Goal: Navigation & Orientation: Find specific page/section

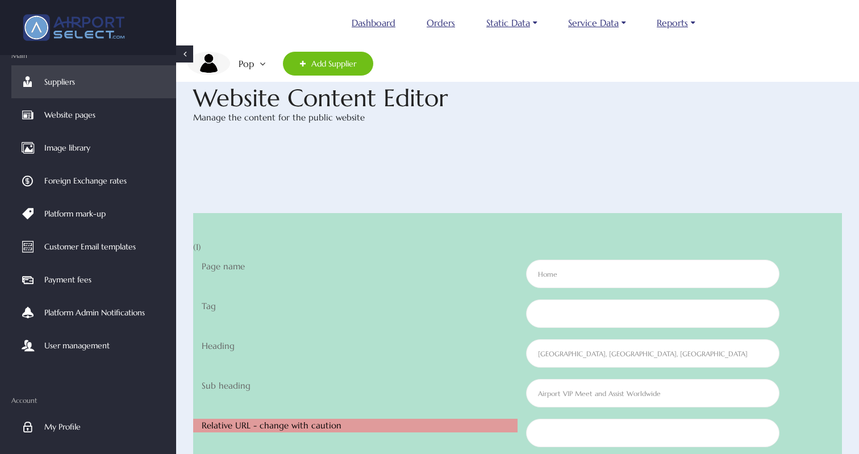
scroll to position [11694, 0]
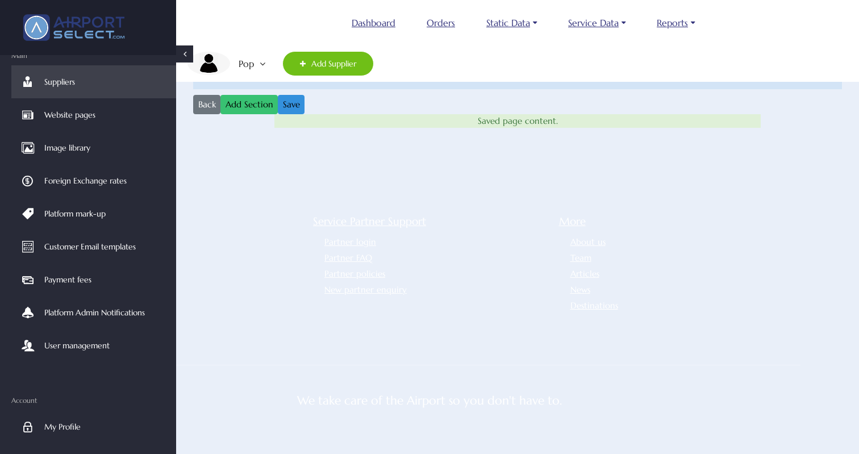
click at [250, 67] on em "Pop" at bounding box center [245, 64] width 30 height 24
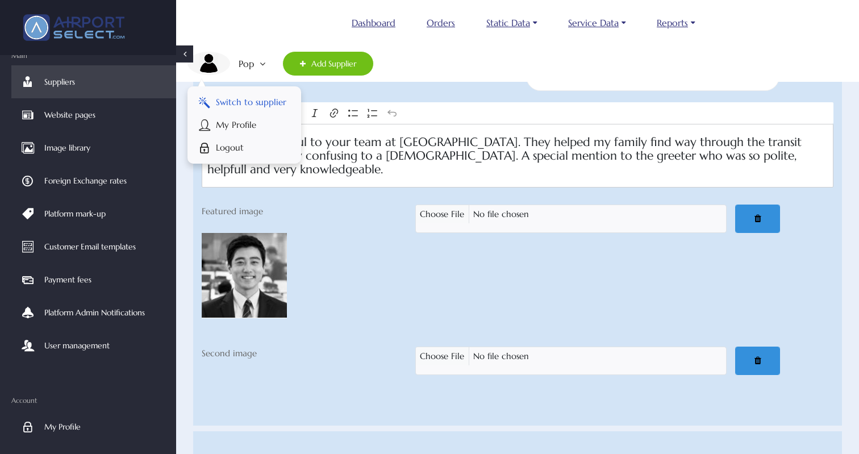
scroll to position [755, 0]
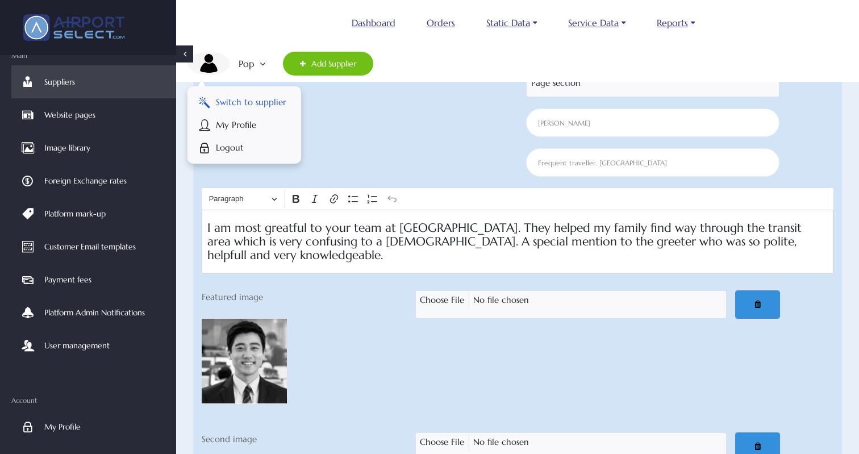
click at [261, 97] on span "Switch to supplier" at bounding box center [251, 102] width 70 height 23
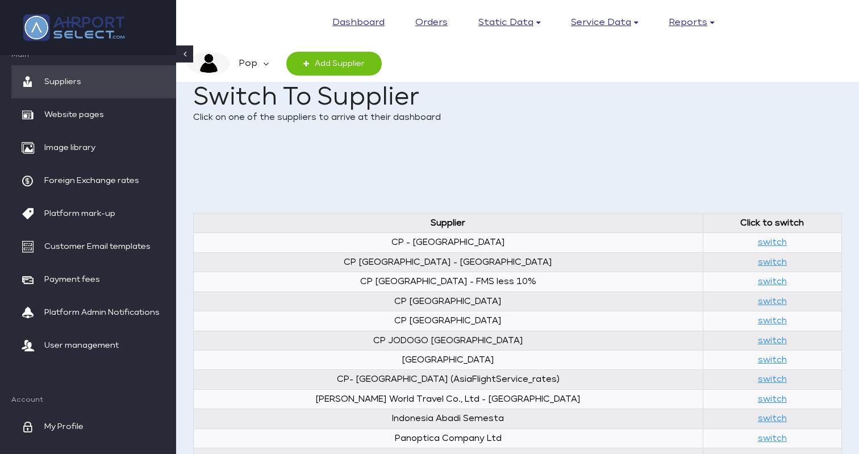
scroll to position [6, 0]
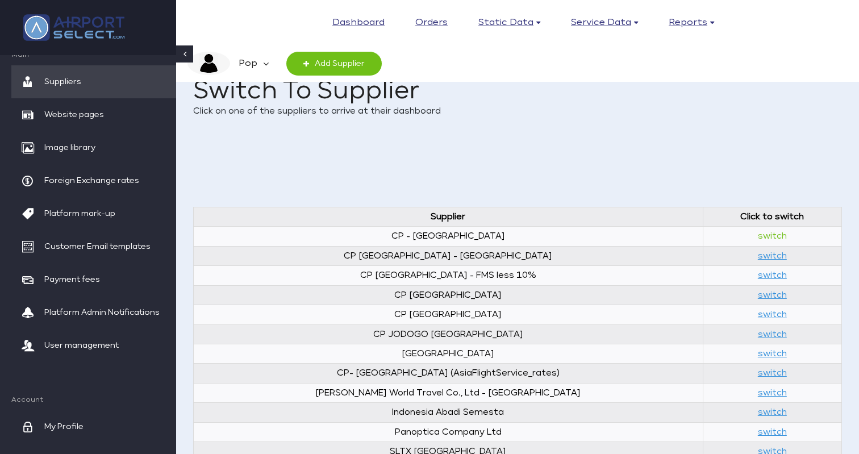
click at [758, 234] on link "switch" at bounding box center [772, 236] width 29 height 9
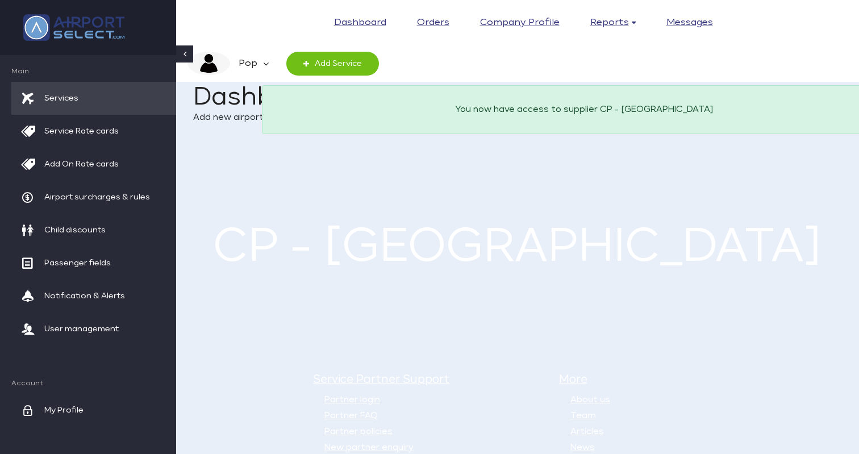
click at [258, 60] on em "Pop" at bounding box center [246, 64] width 33 height 24
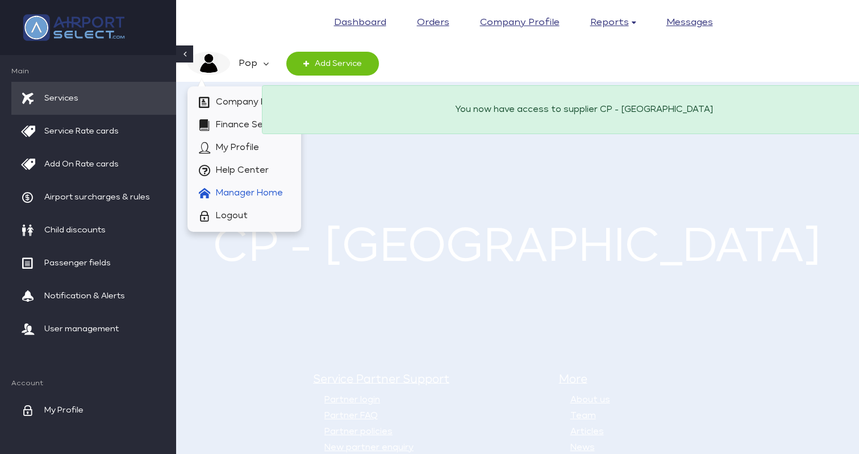
click at [262, 189] on span "Manager Home" at bounding box center [249, 193] width 67 height 23
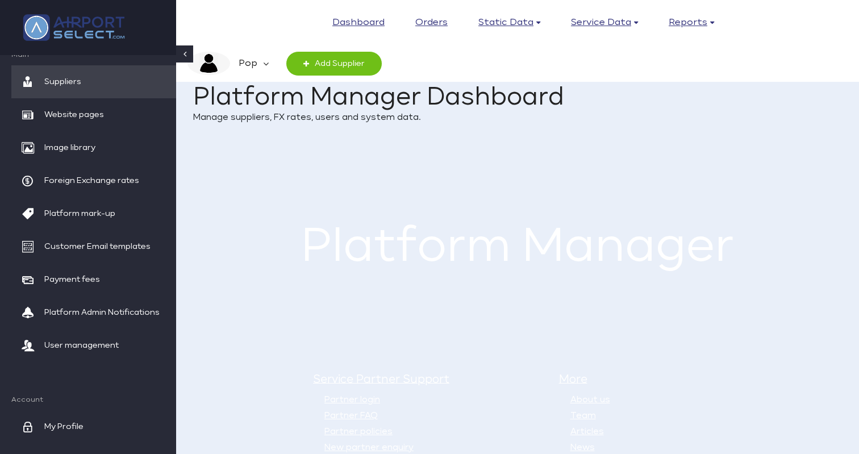
click at [252, 56] on em "Pop" at bounding box center [246, 64] width 33 height 24
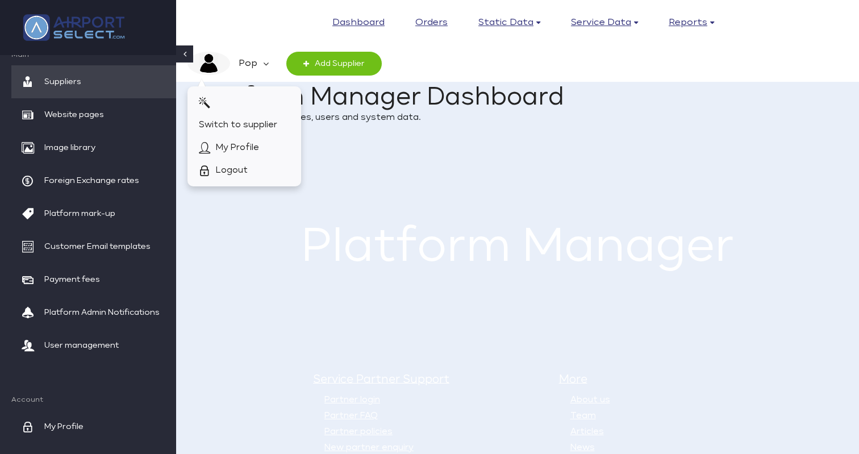
click at [252, 56] on em "Pop" at bounding box center [246, 64] width 33 height 24
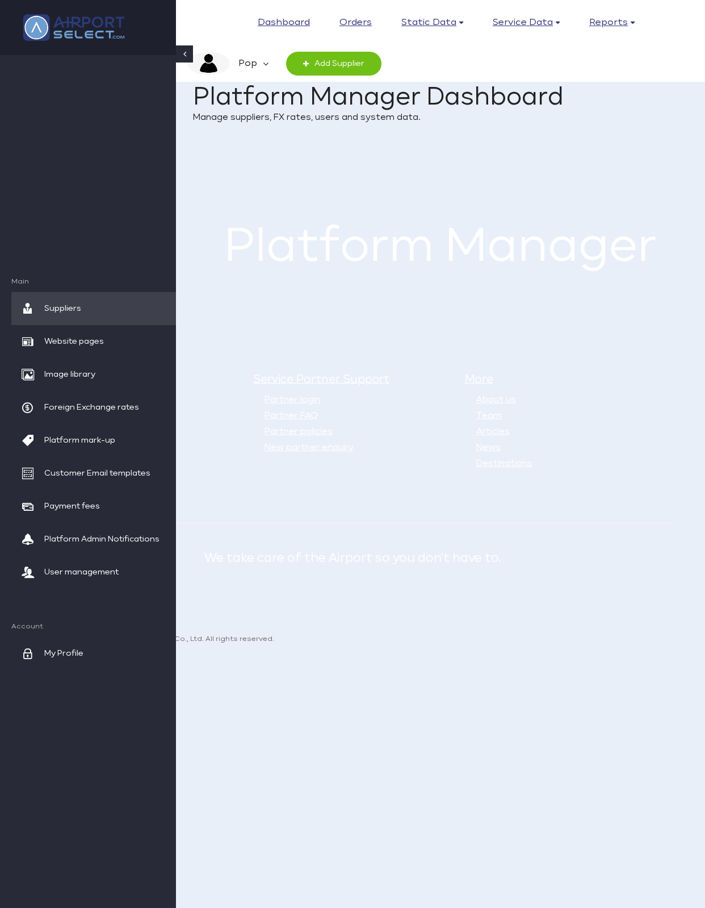
click at [659, 182] on div "× Success! This alert box indicates a successful or positive action. Do Action …" at bounding box center [440, 171] width 495 height 26
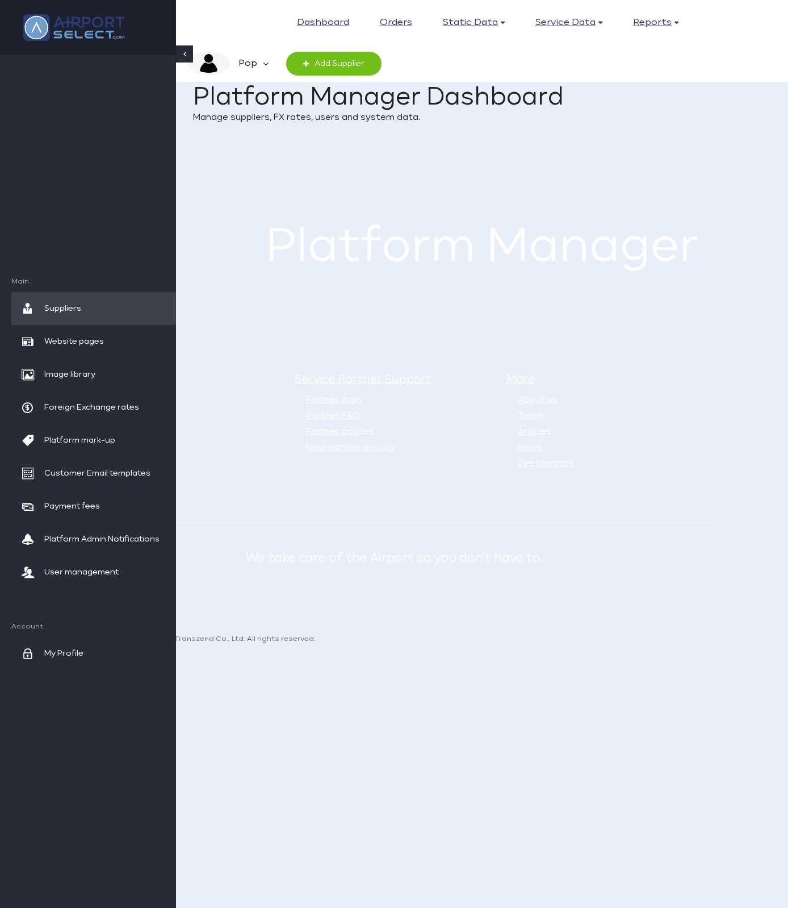
click at [263, 62] on icon at bounding box center [266, 64] width 6 height 24
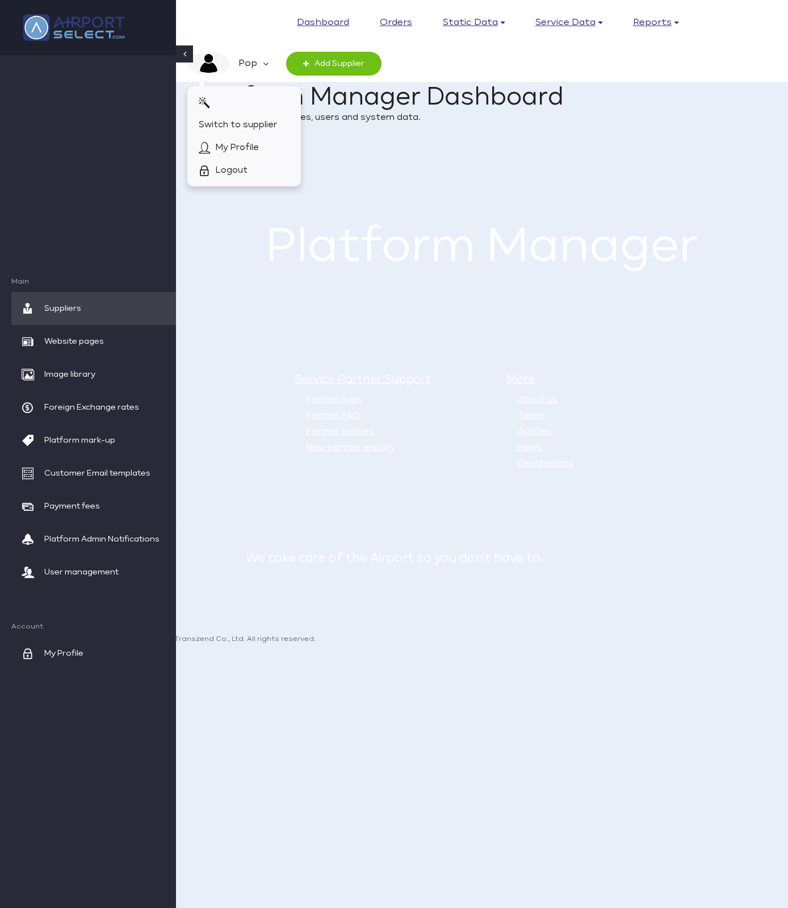
click at [263, 62] on icon at bounding box center [266, 64] width 6 height 24
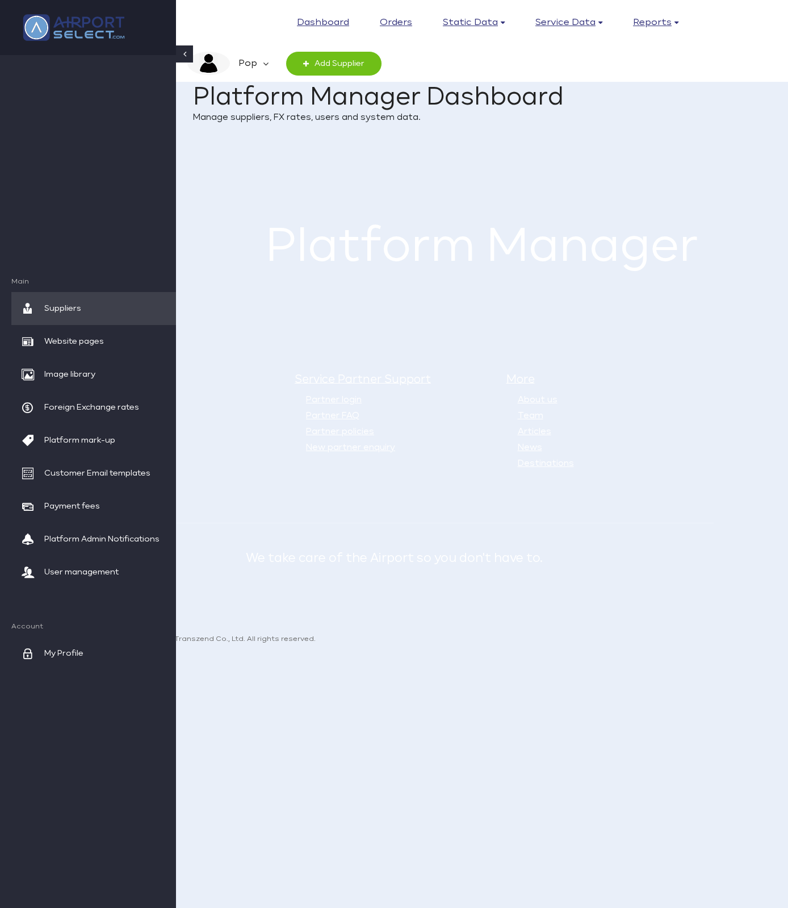
click at [682, 164] on link "Do Action Now" at bounding box center [701, 171] width 94 height 18
click at [651, 152] on div "Home Dashboard Platform Manager Dashboard Manage suppliers, FX rates, users and…" at bounding box center [480, 110] width 574 height 96
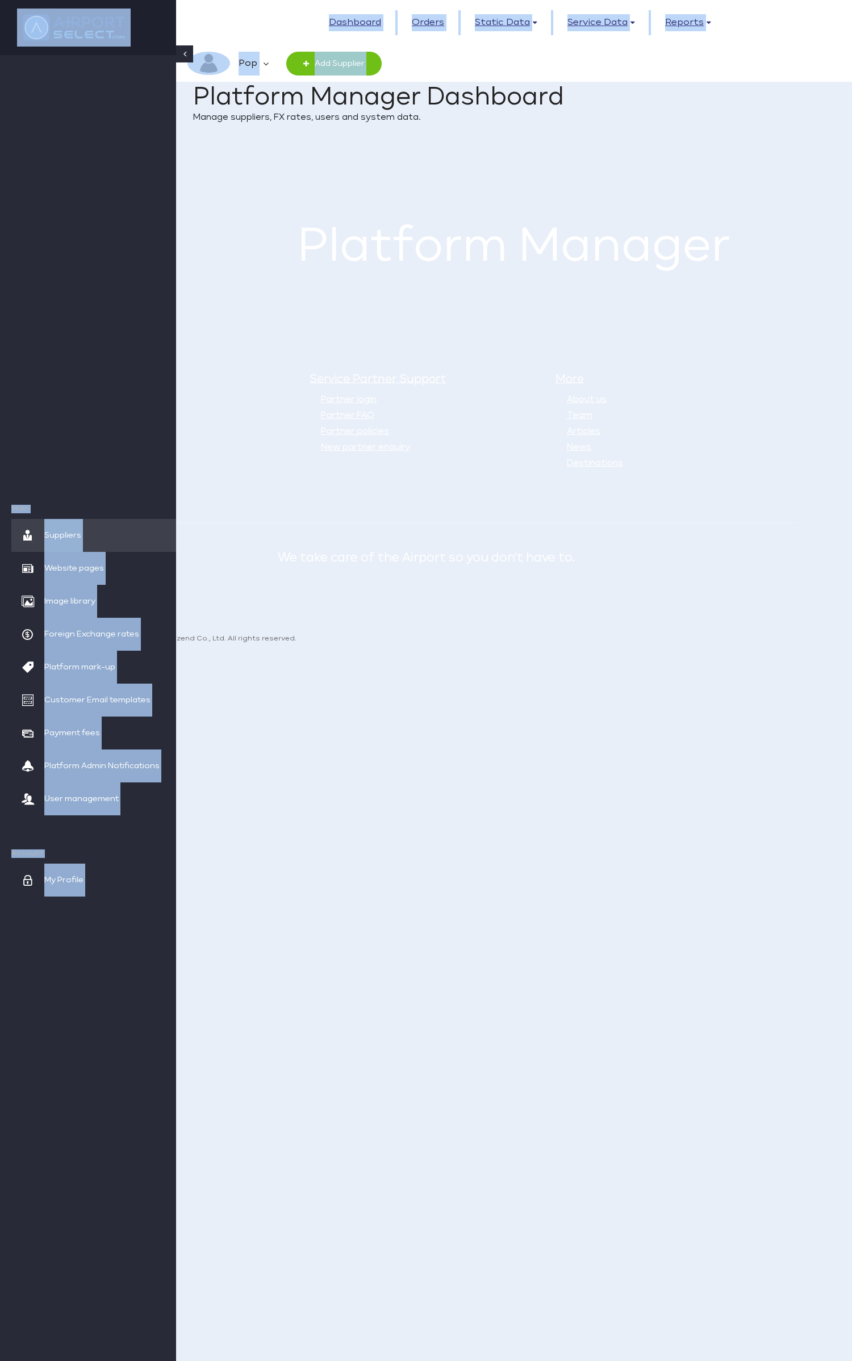
drag, startPoint x: 846, startPoint y: 172, endPoint x: 893, endPoint y: 172, distance: 47.1
click at [788, 172] on html "Toggle navigation Dashboard Orders Static data Countries Airports Airports Enab…" at bounding box center [426, 328] width 852 height 656
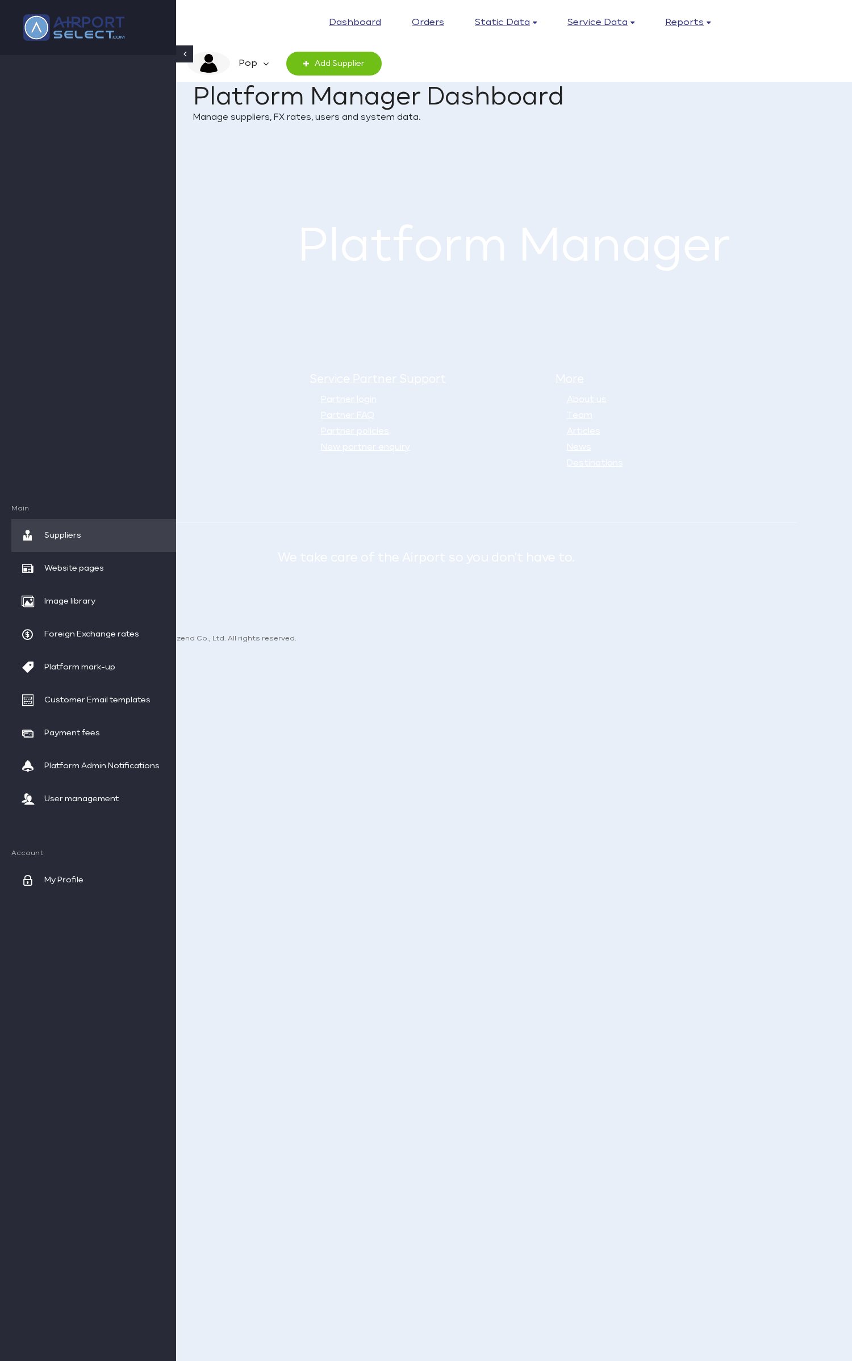
click at [762, 148] on div "Home Dashboard Platform Manager Dashboard Manage suppliers, FX rates, users and…" at bounding box center [514, 110] width 642 height 96
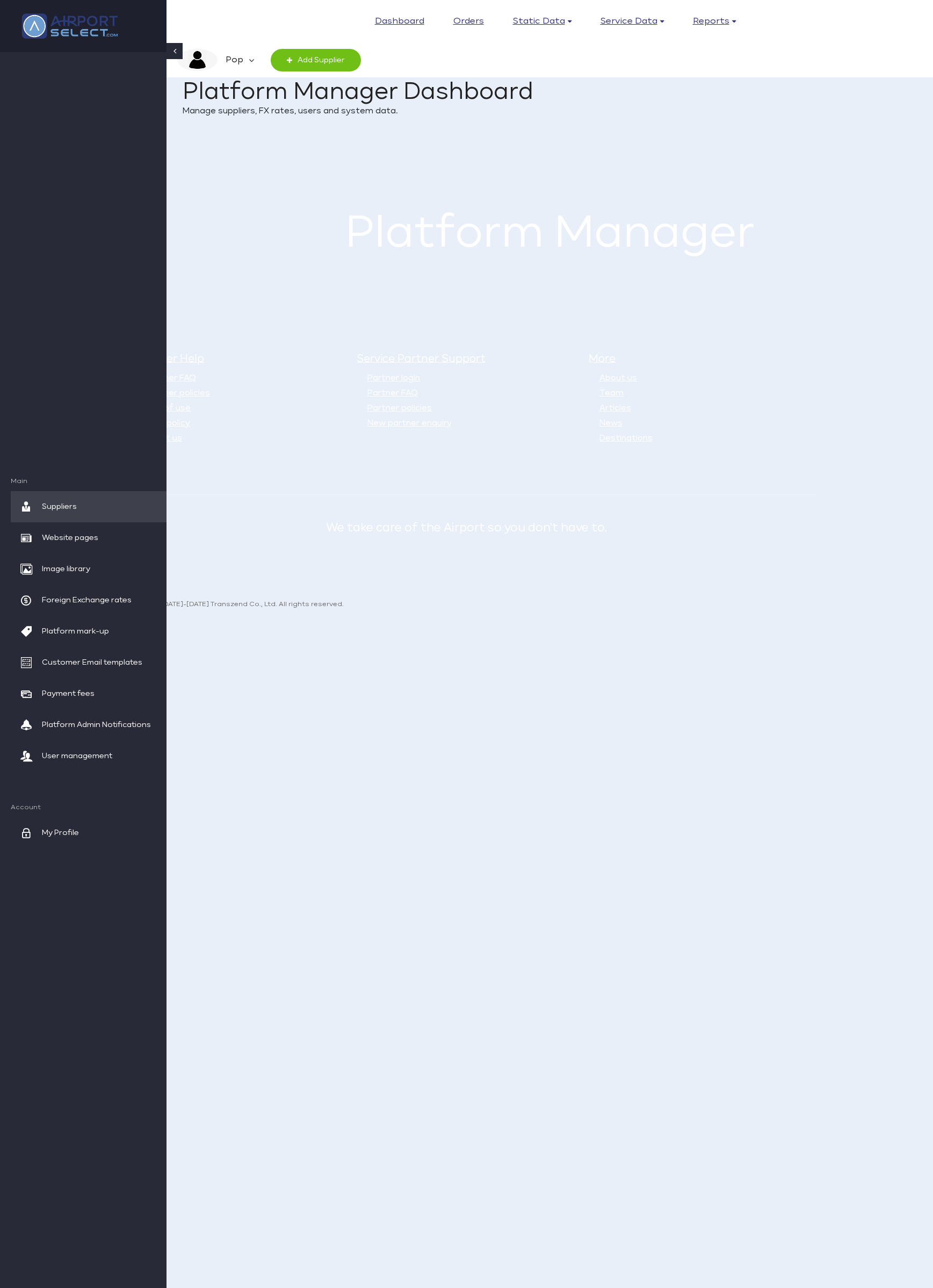
click at [81, 35] on img at bounding box center [70, 26] width 108 height 36
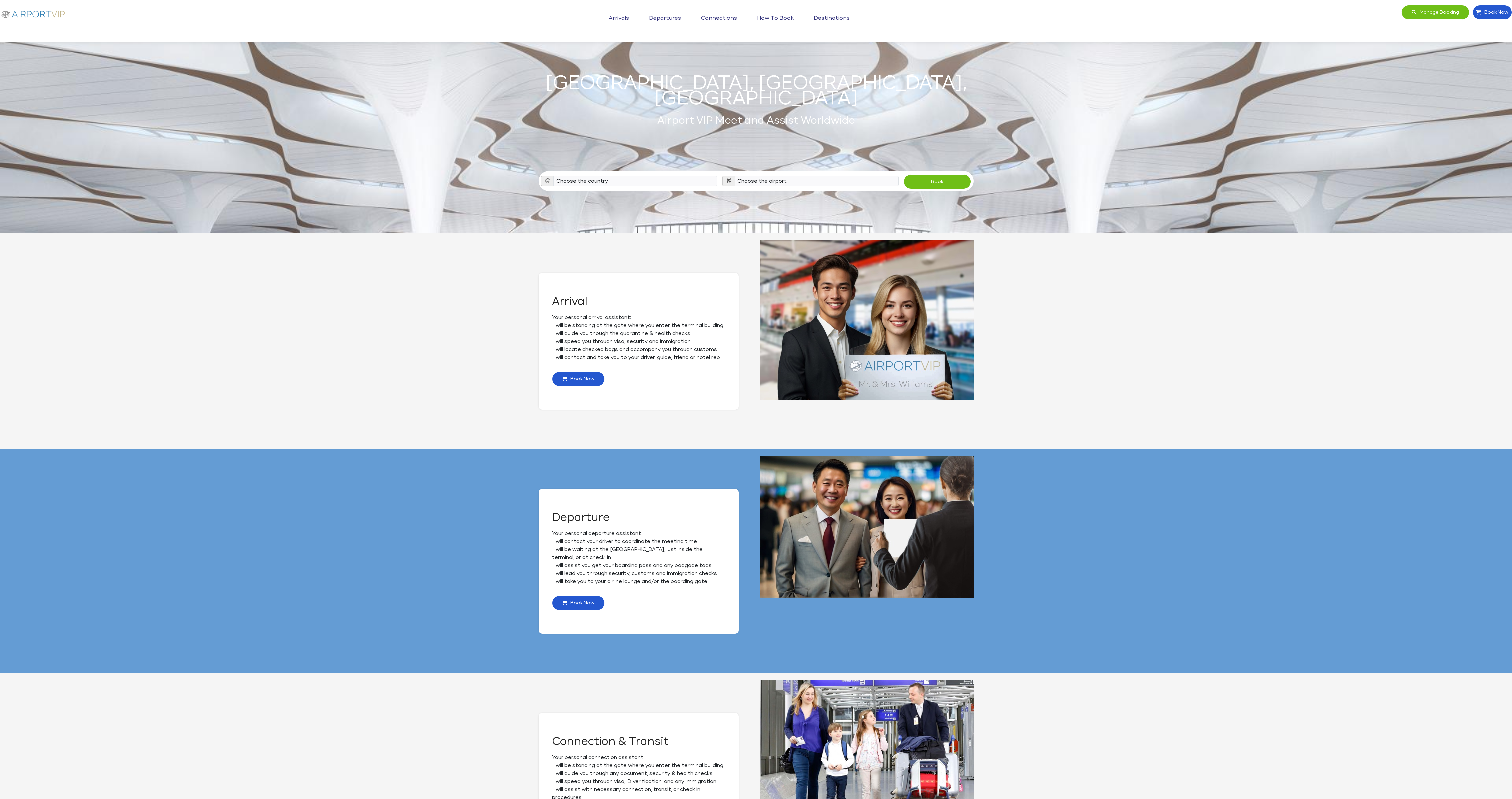
click at [579, 372] on section "Arrival Your personal arrival assistant: - will be standing at the gate where y…" at bounding box center [756, 342] width 1512 height 216
